Goal: Ask a question: Seek information or help from site administrators or community

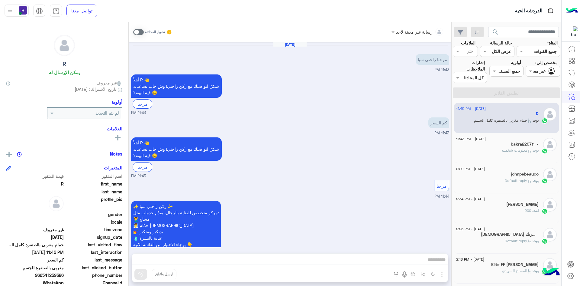
scroll to position [767, 0]
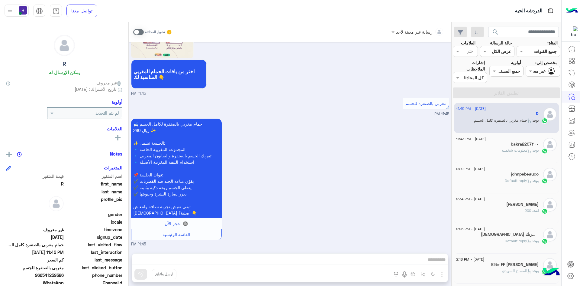
click at [505, 150] on span ": معلومات شخصية" at bounding box center [517, 150] width 31 height 5
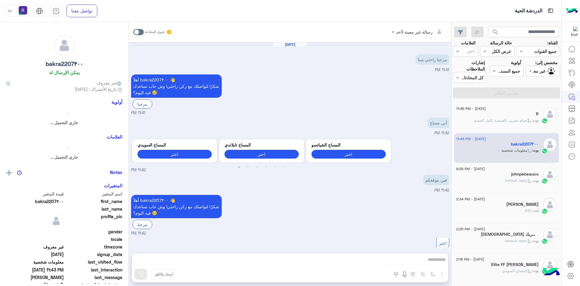
scroll to position [291, 0]
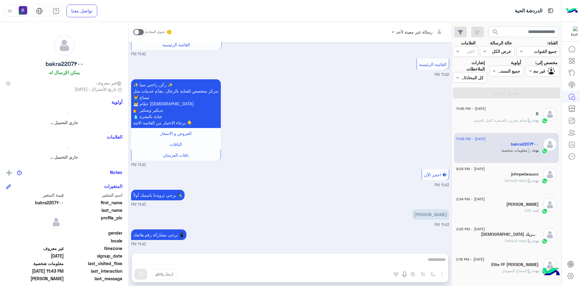
click at [497, 180] on div "[PERSON_NAME] : Default reply" at bounding box center [497, 183] width 82 height 11
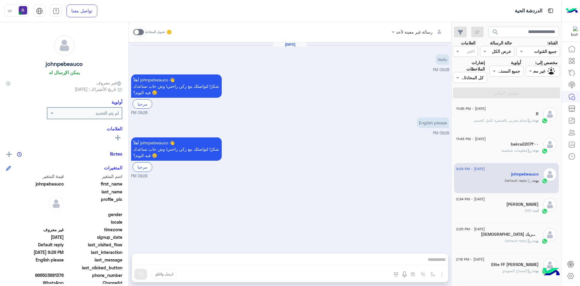
click at [522, 120] on span ": حمام مغربي بالصنفرة كامل الجسم" at bounding box center [503, 120] width 59 height 5
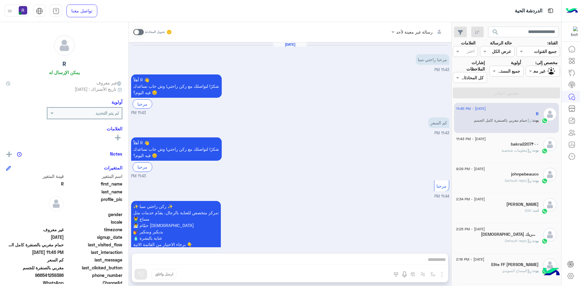
scroll to position [767, 0]
